Goal: Check status

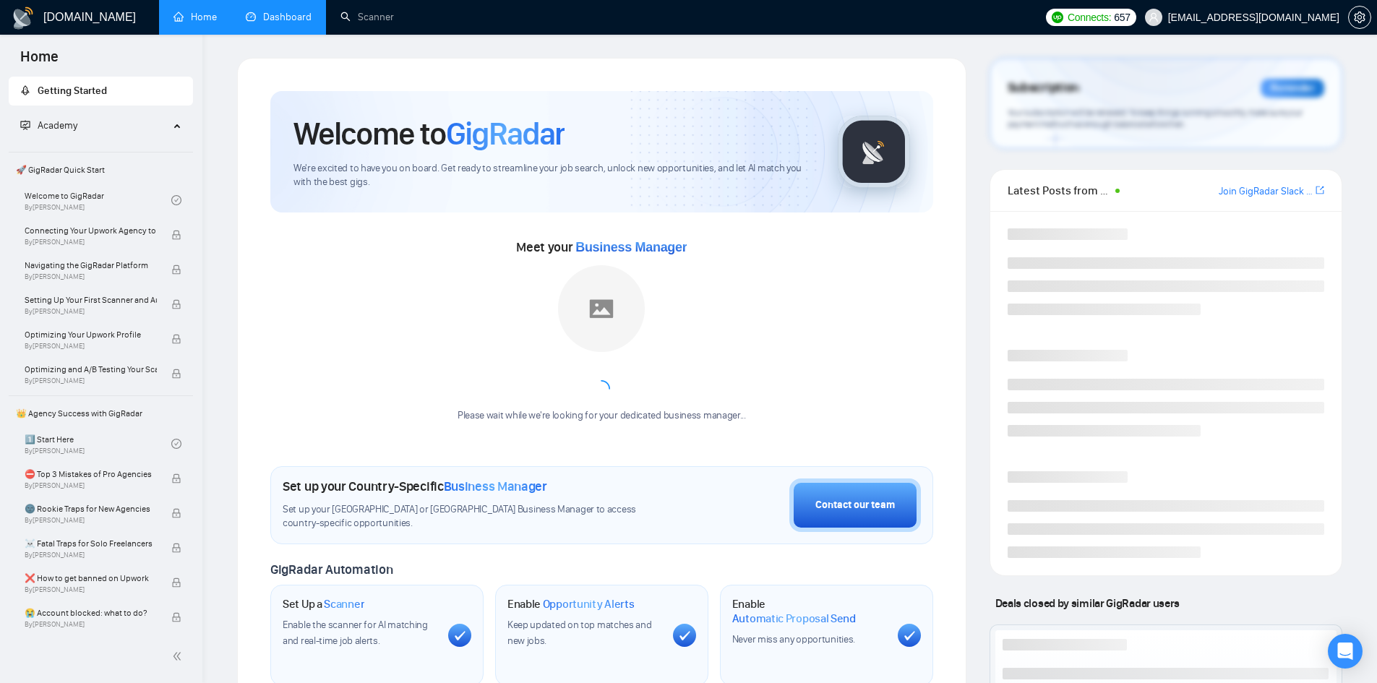
click at [307, 11] on link "Dashboard" at bounding box center [279, 17] width 66 height 12
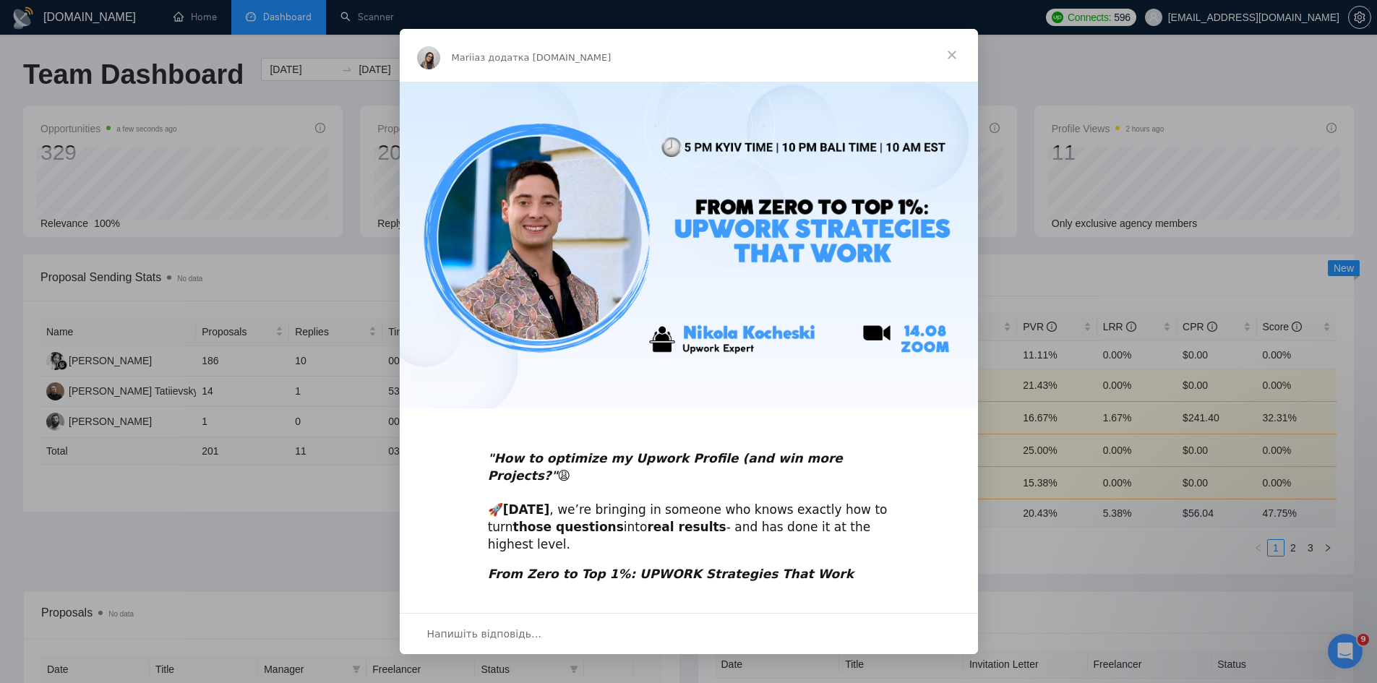
click at [956, 48] on span "Закрити" at bounding box center [952, 55] width 52 height 52
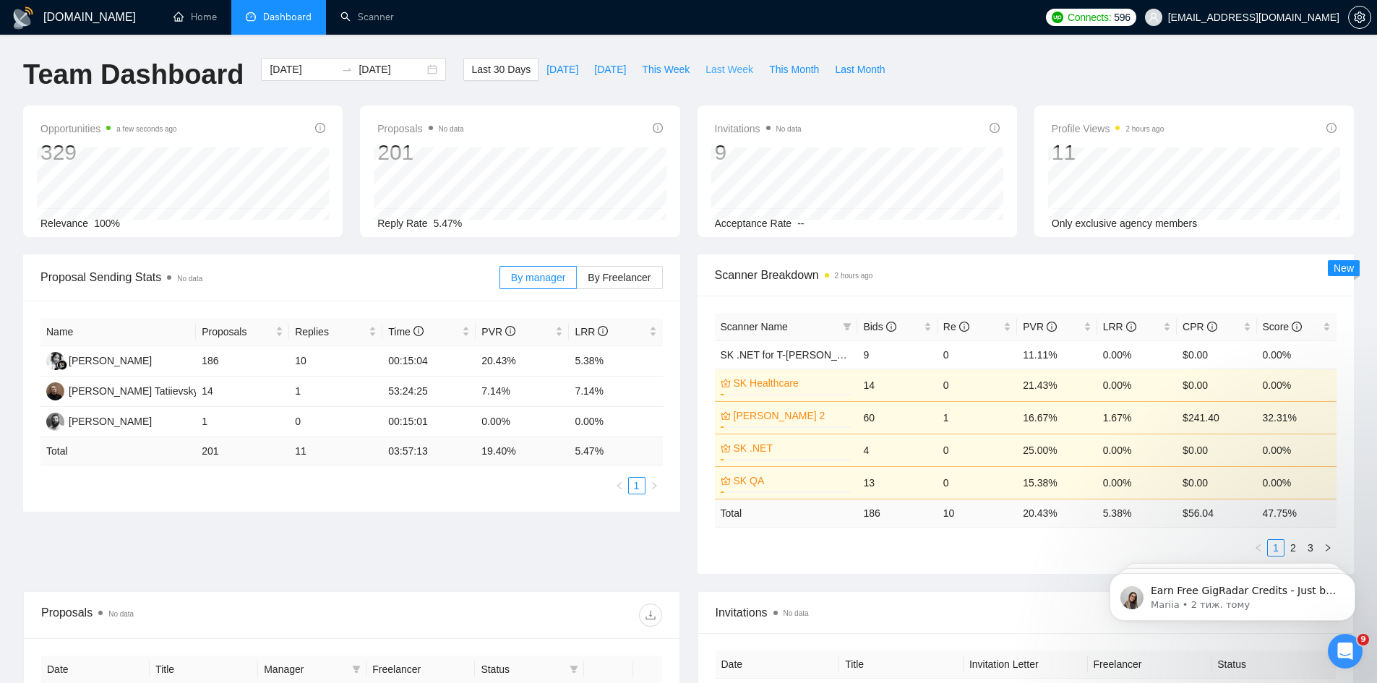
click at [723, 72] on span "Last Week" at bounding box center [729, 69] width 48 height 16
type input "[DATE]"
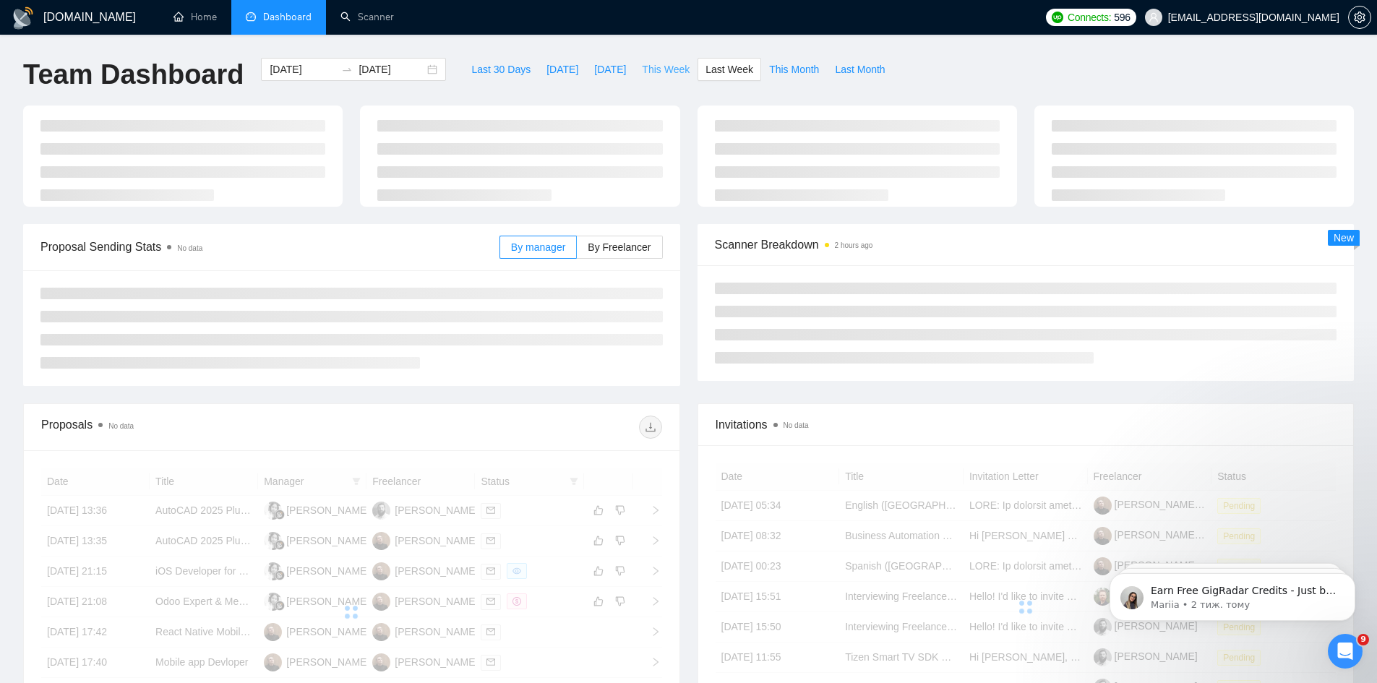
click at [642, 64] on span "This Week" at bounding box center [666, 69] width 48 height 16
type input "[DATE]"
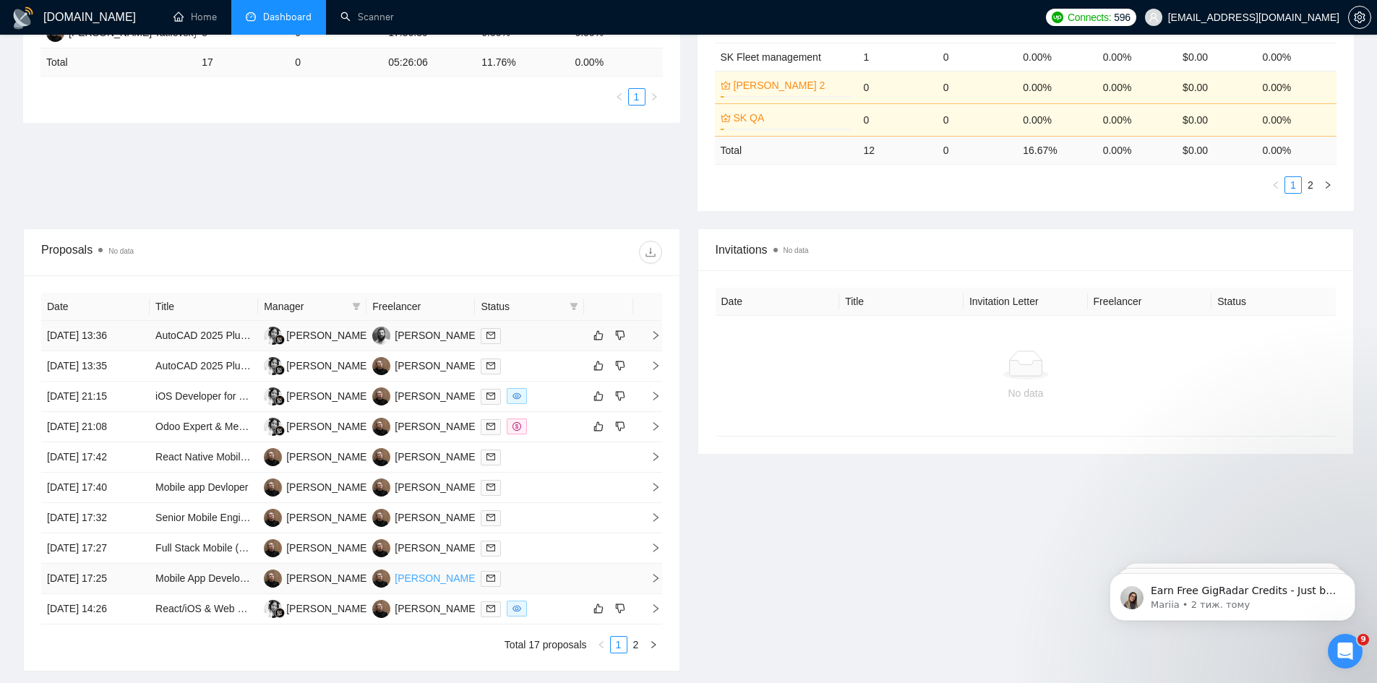
scroll to position [385, 0]
